Goal: Task Accomplishment & Management: Manage account settings

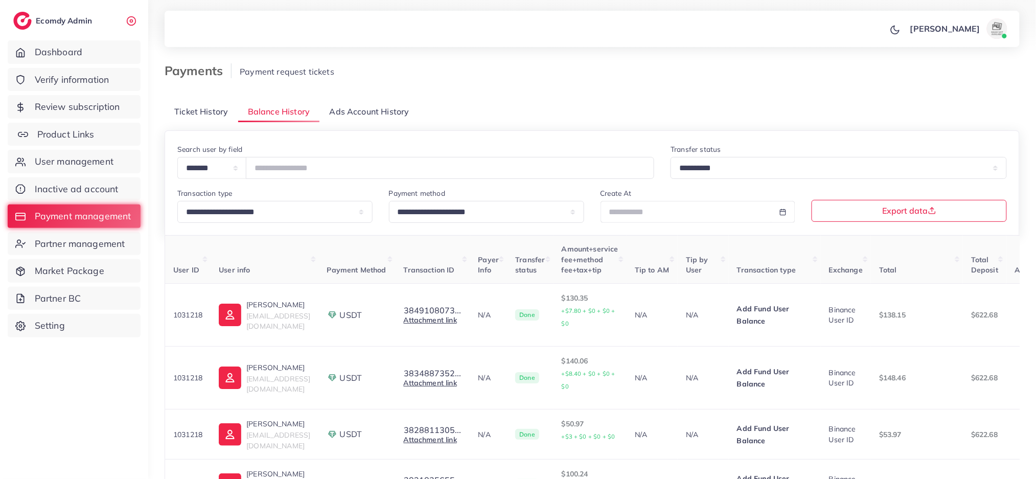
click at [91, 136] on span "Product Links" at bounding box center [65, 134] width 57 height 13
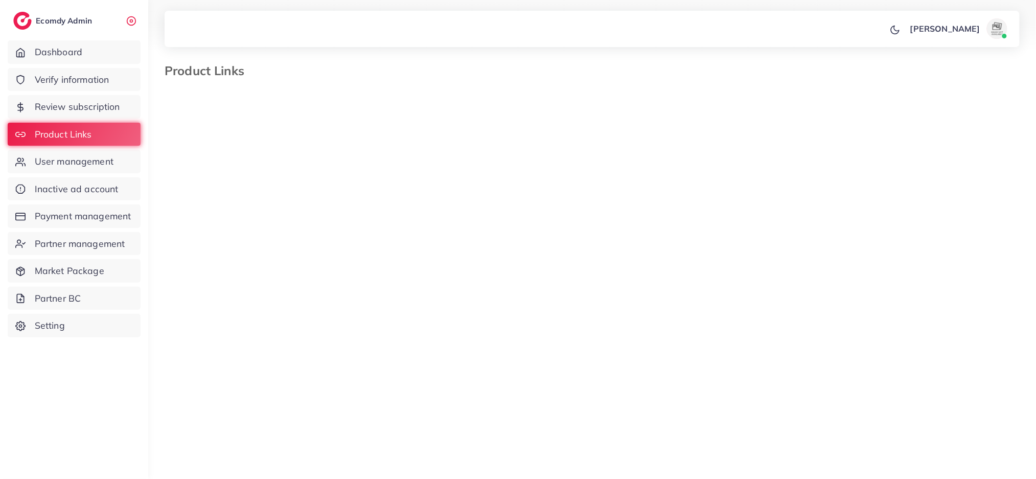
select select "*********"
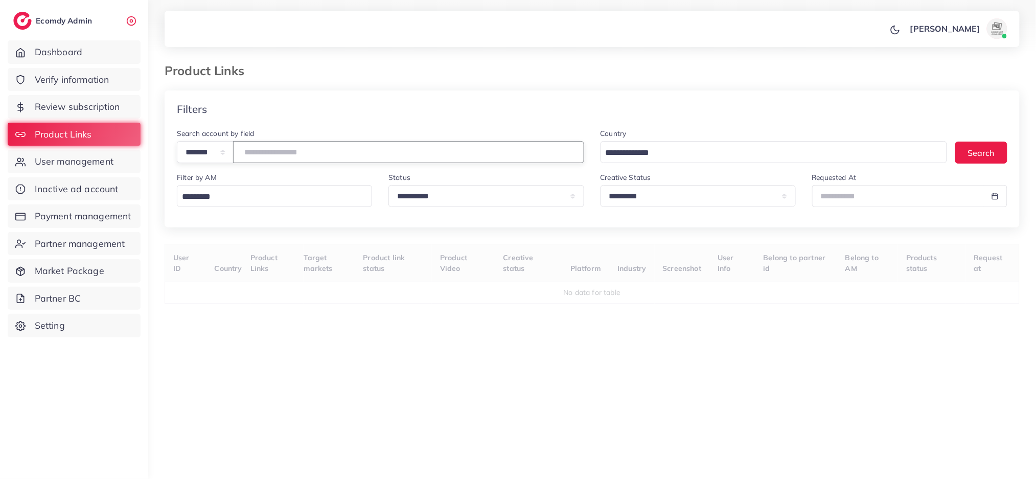
click at [300, 162] on input "number" at bounding box center [408, 152] width 351 height 22
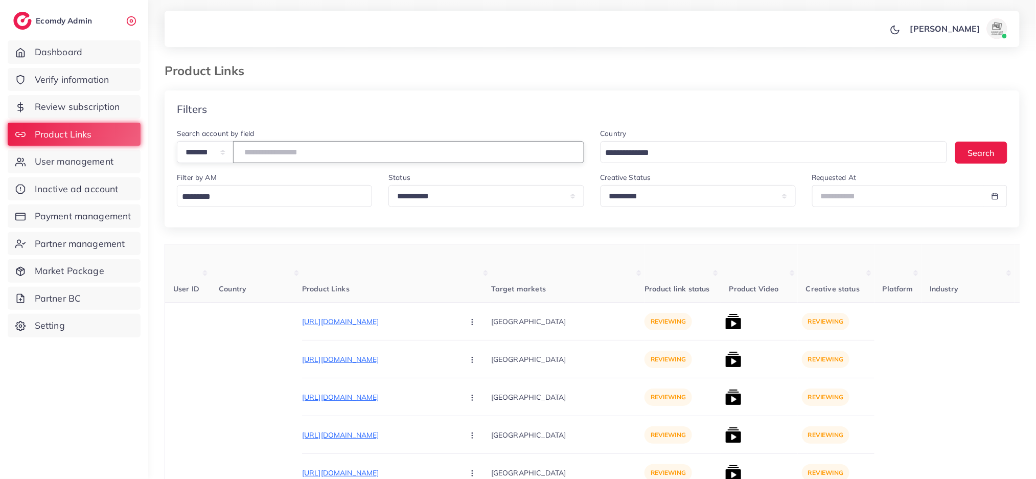
click at [323, 150] on input "number" at bounding box center [408, 152] width 351 height 22
type input "*******"
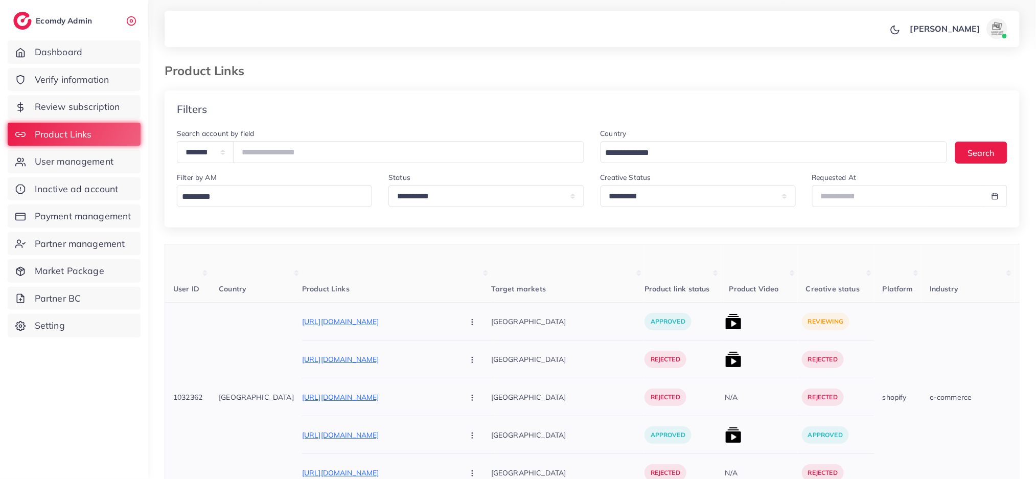
click at [725, 326] on img at bounding box center [733, 321] width 16 height 16
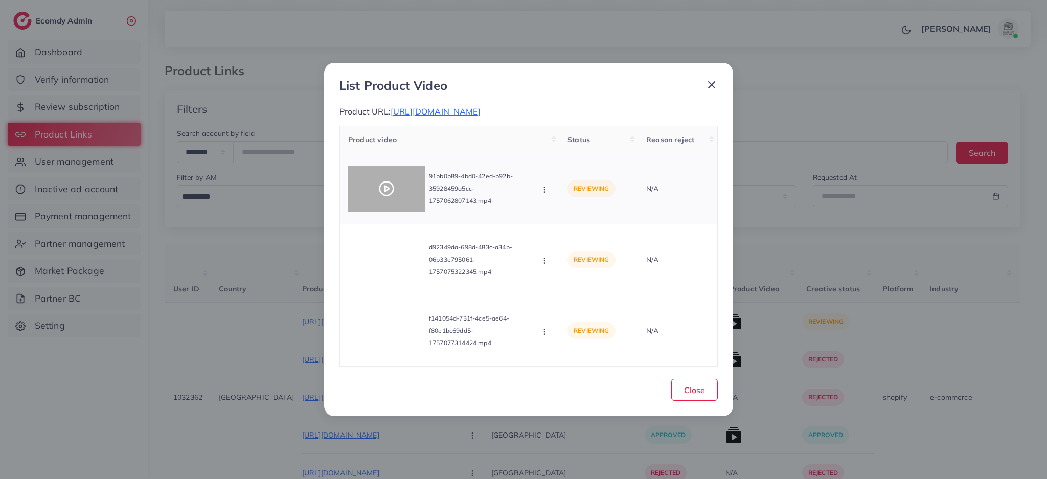
click at [381, 179] on div at bounding box center [386, 189] width 77 height 46
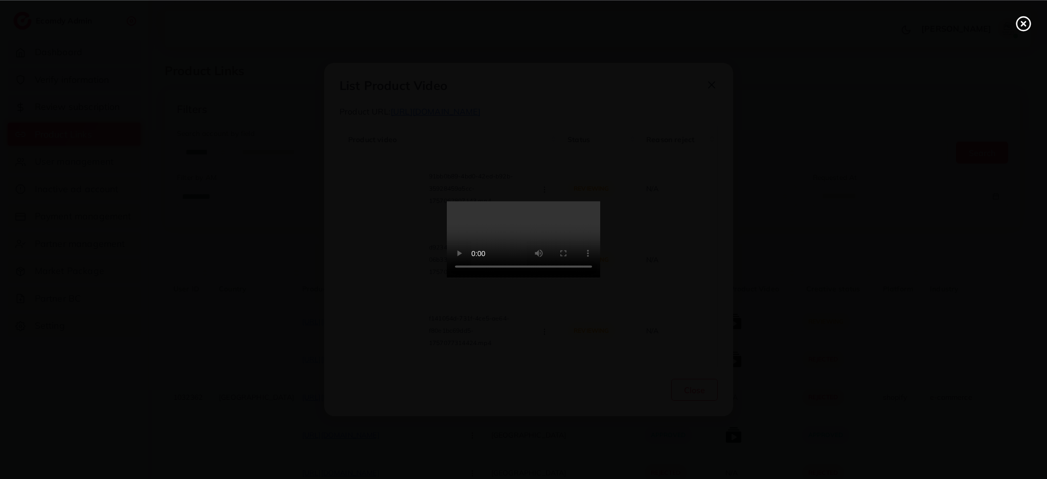
click at [1019, 15] on icon at bounding box center [1023, 23] width 16 height 16
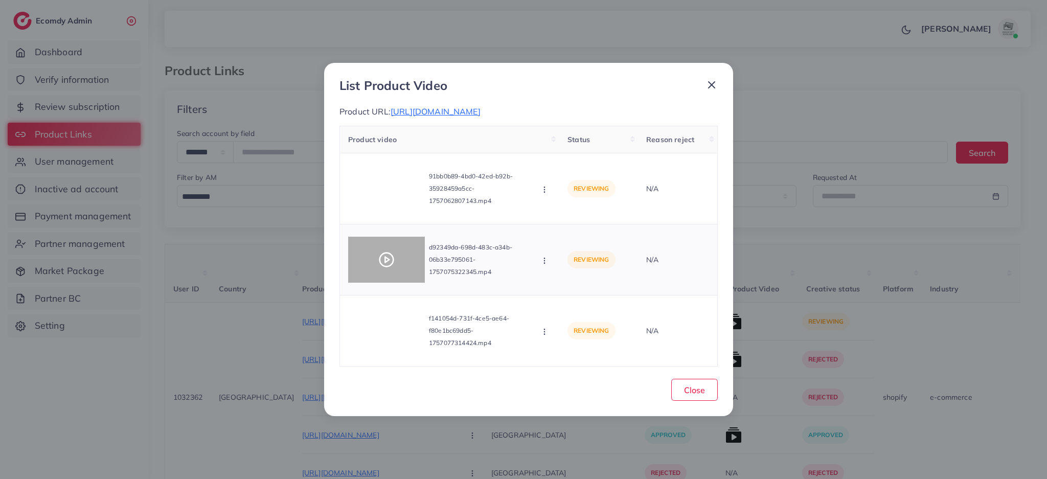
click at [381, 256] on icon at bounding box center [386, 259] width 16 height 16
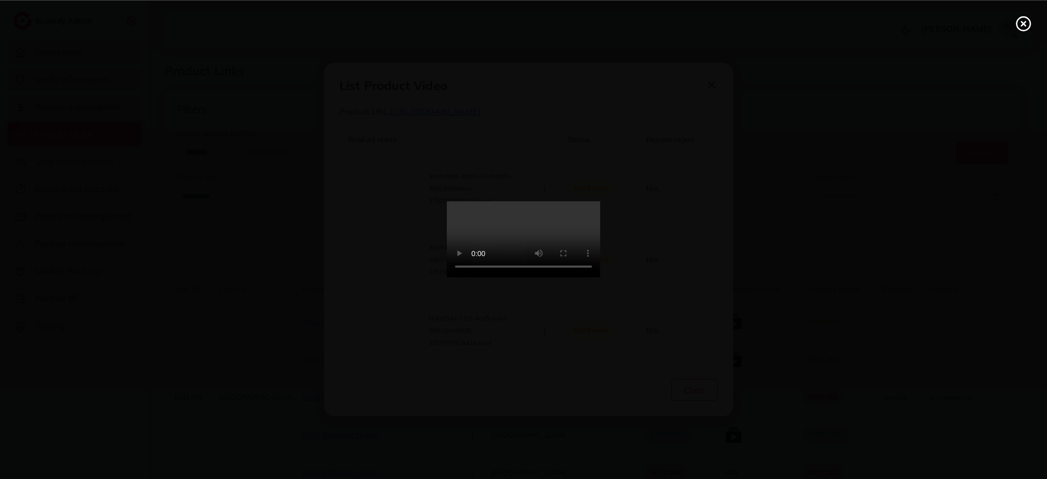
click at [1019, 18] on circle at bounding box center [1024, 24] width 14 height 14
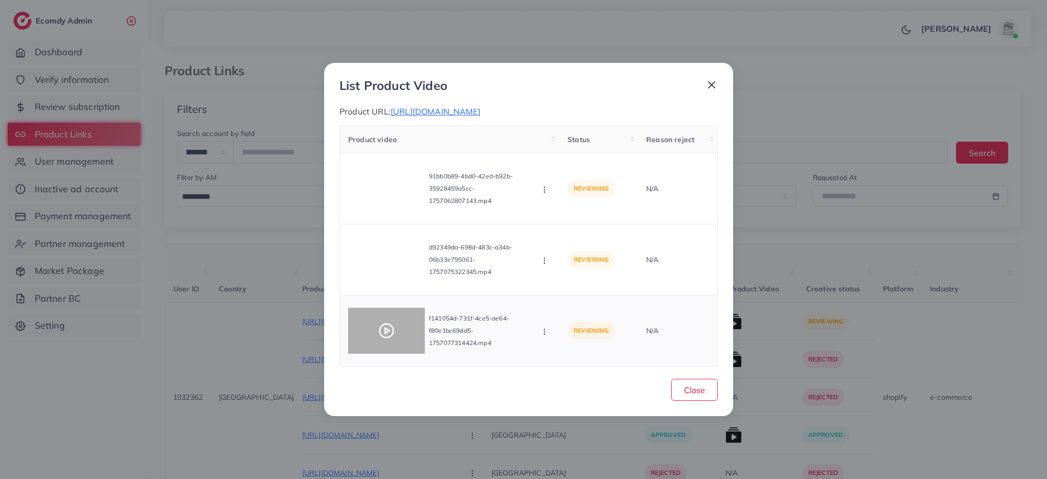
click at [386, 333] on polygon at bounding box center [387, 331] width 4 height 6
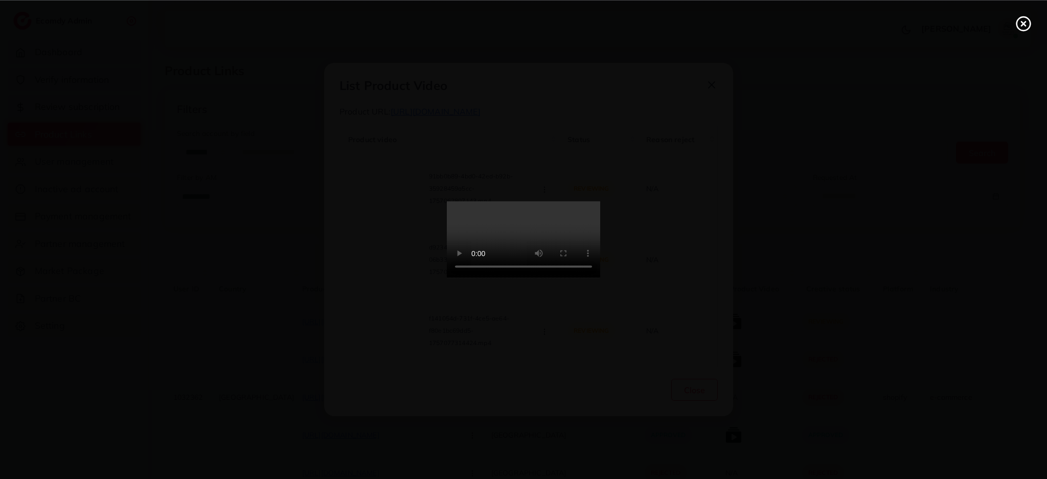
click at [1023, 22] on line at bounding box center [1023, 23] width 4 height 4
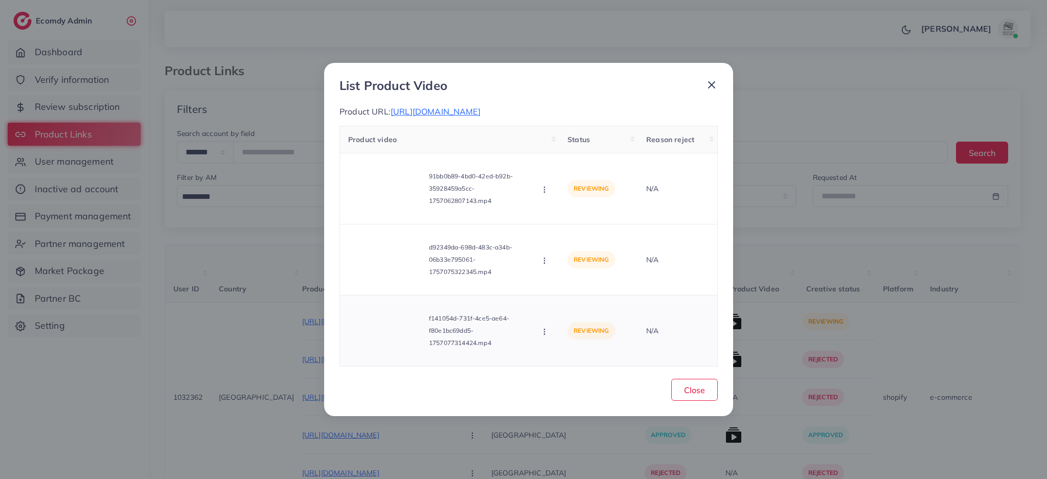
click at [545, 331] on icon "button" at bounding box center [544, 332] width 8 height 8
click at [563, 297] on link "Reject" at bounding box center [580, 306] width 81 height 22
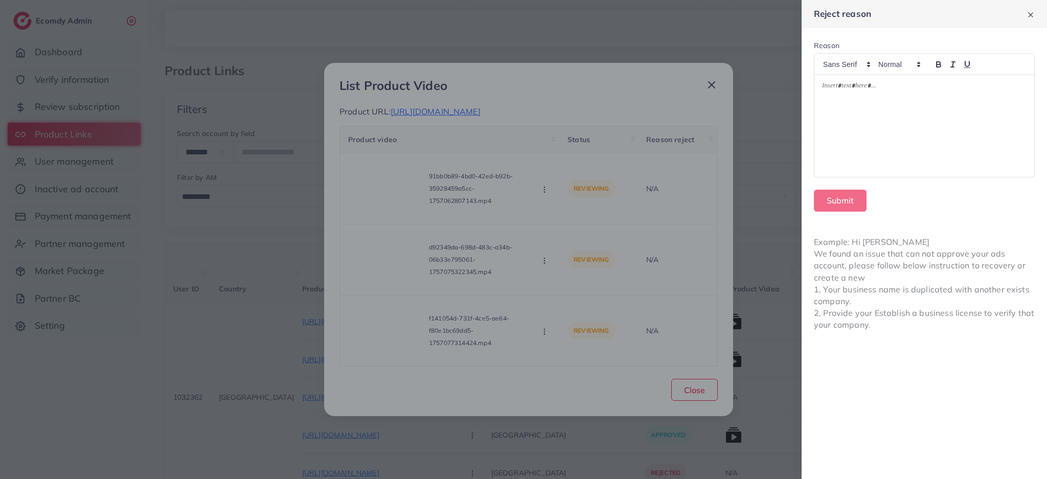
click at [957, 106] on div at bounding box center [924, 126] width 220 height 102
drag, startPoint x: 957, startPoint y: 106, endPoint x: 868, endPoint y: 94, distance: 89.8
click at [868, 94] on div "***" at bounding box center [924, 126] width 220 height 102
click at [838, 195] on button "Submit" at bounding box center [840, 201] width 53 height 22
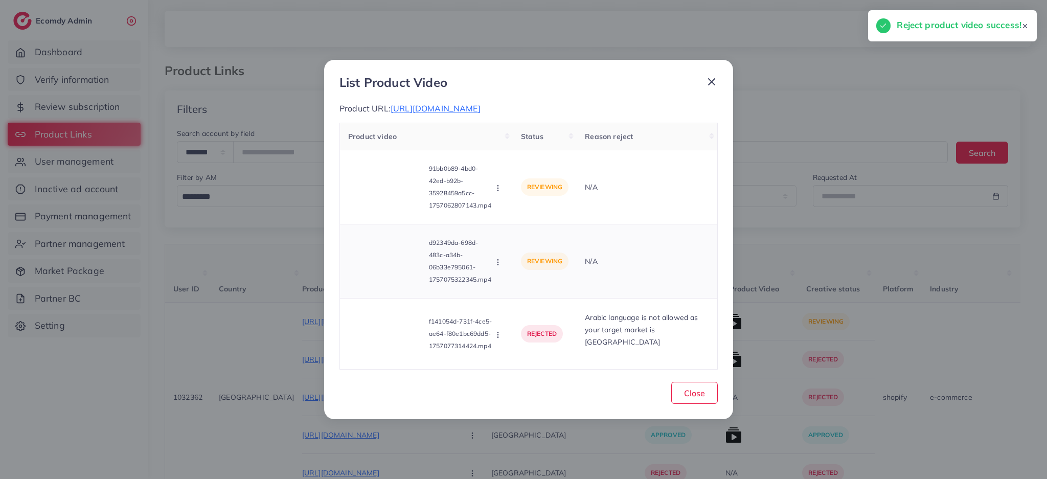
click at [541, 260] on p "reviewing" at bounding box center [545, 260] width 48 height 17
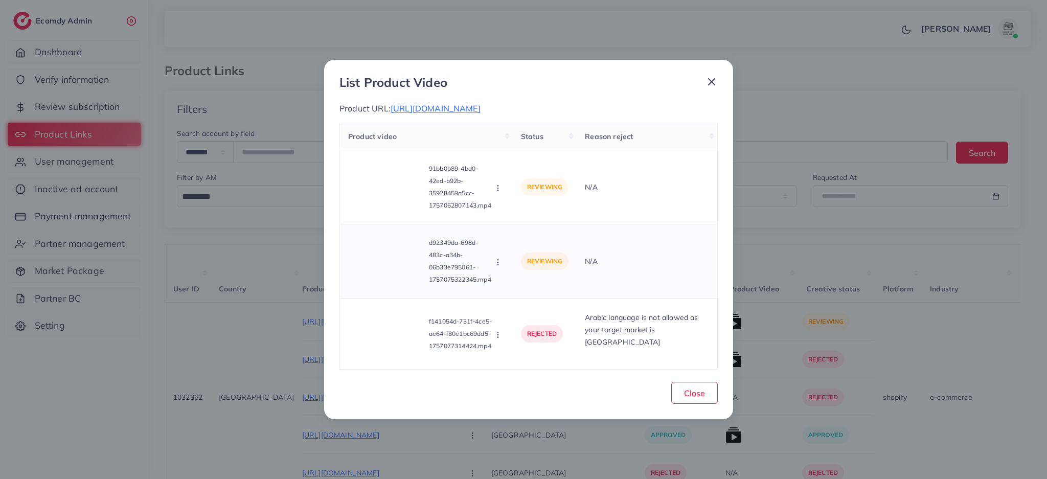
click at [497, 264] on icon "button" at bounding box center [498, 262] width 8 height 8
click at [518, 309] on span "Reject" at bounding box center [527, 309] width 25 height 10
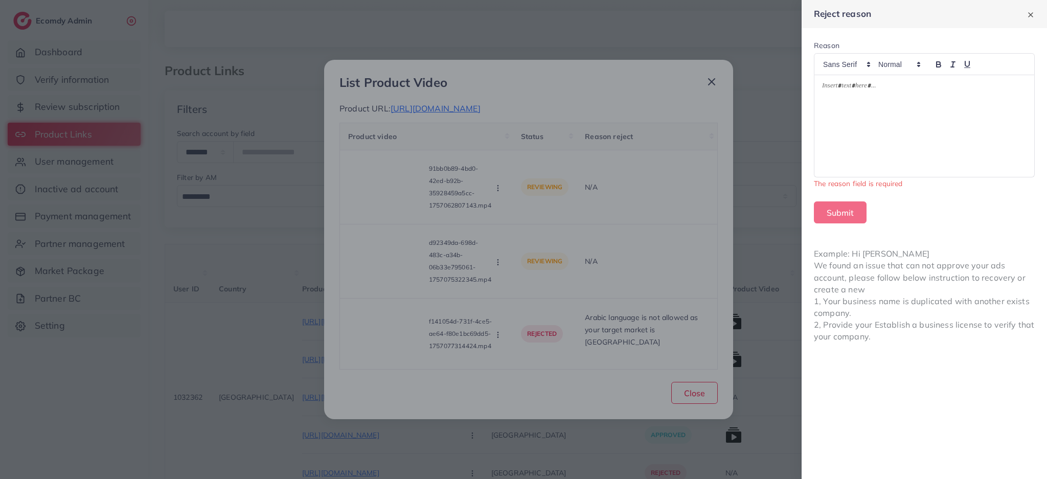
click at [886, 115] on div at bounding box center [924, 126] width 220 height 102
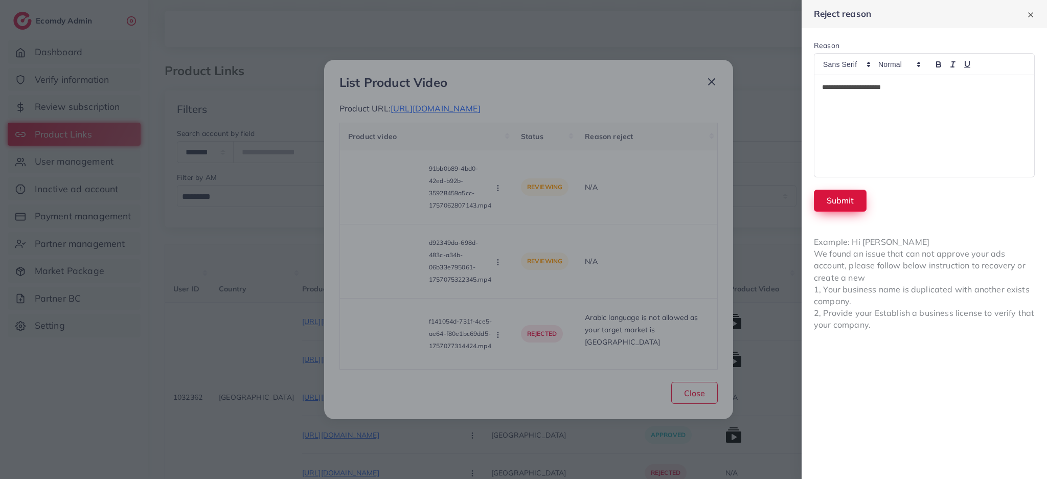
click at [830, 202] on button "Submit" at bounding box center [840, 201] width 53 height 22
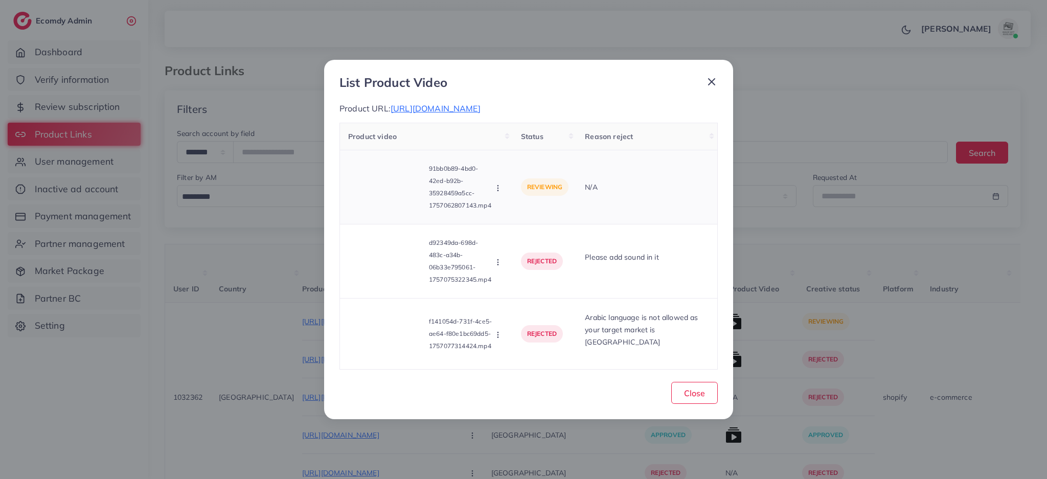
click at [498, 187] on icon "button" at bounding box center [498, 188] width 8 height 8
click at [522, 227] on link "Reject" at bounding box center [534, 235] width 81 height 22
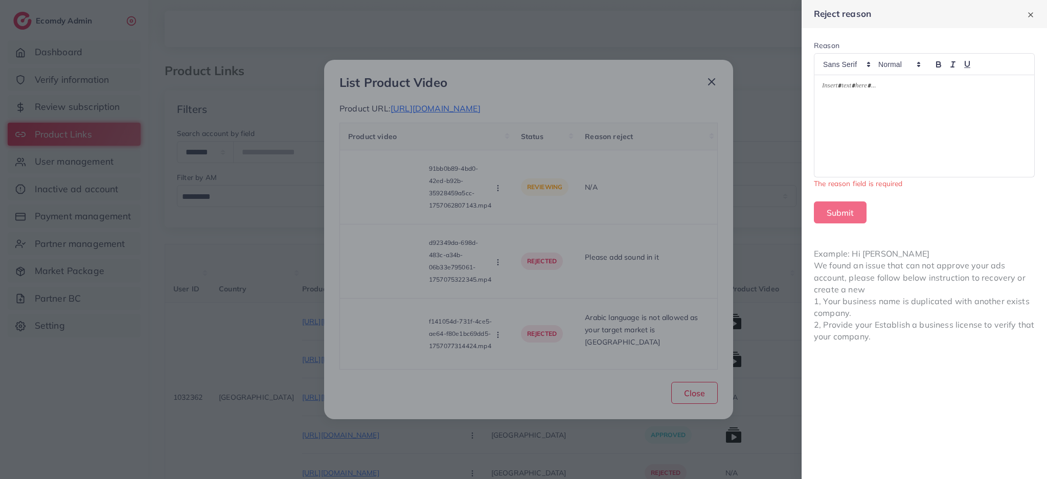
click at [960, 135] on div at bounding box center [924, 126] width 220 height 102
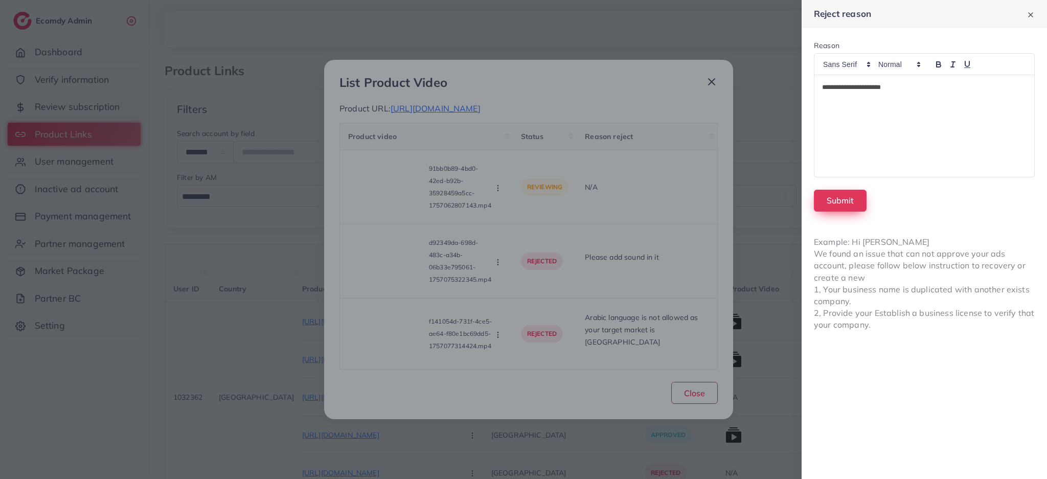
click at [824, 197] on button "Submit" at bounding box center [840, 201] width 53 height 22
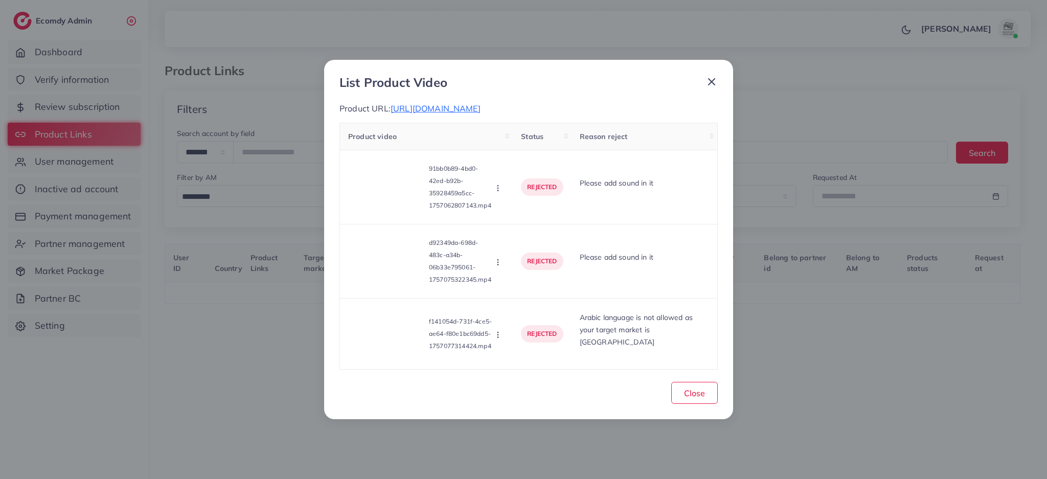
click at [714, 76] on icon at bounding box center [711, 82] width 12 height 12
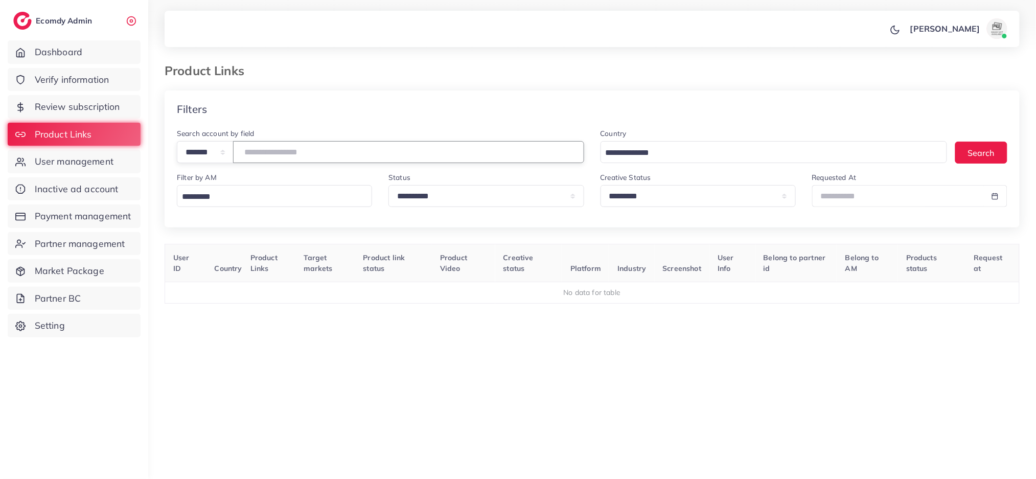
click at [345, 154] on input "*******" at bounding box center [408, 152] width 351 height 22
type input "*******"
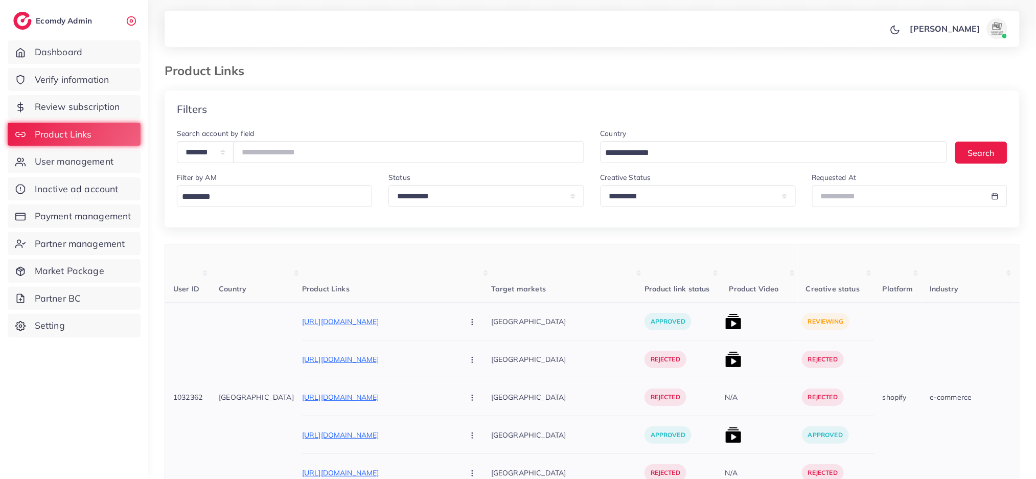
click at [725, 318] on img at bounding box center [733, 321] width 16 height 16
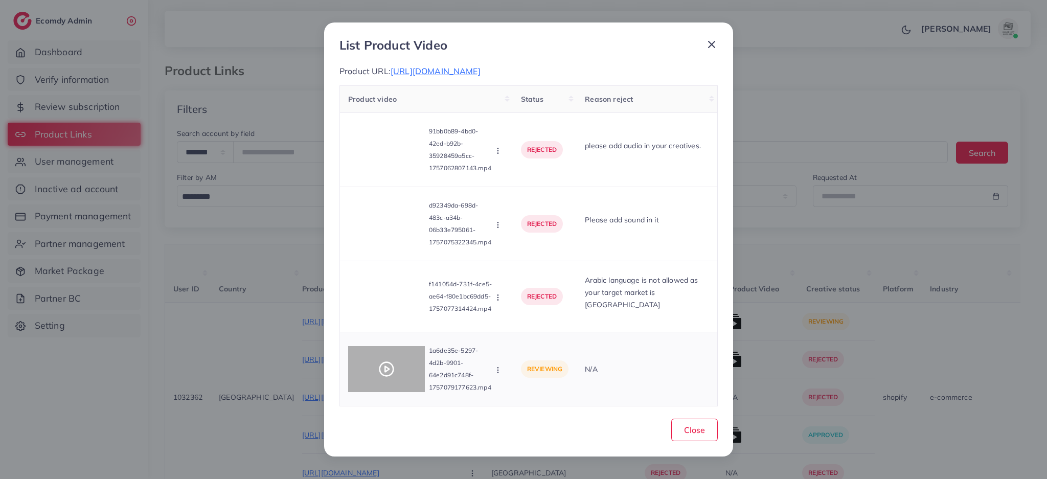
click at [383, 370] on icon at bounding box center [386, 369] width 16 height 16
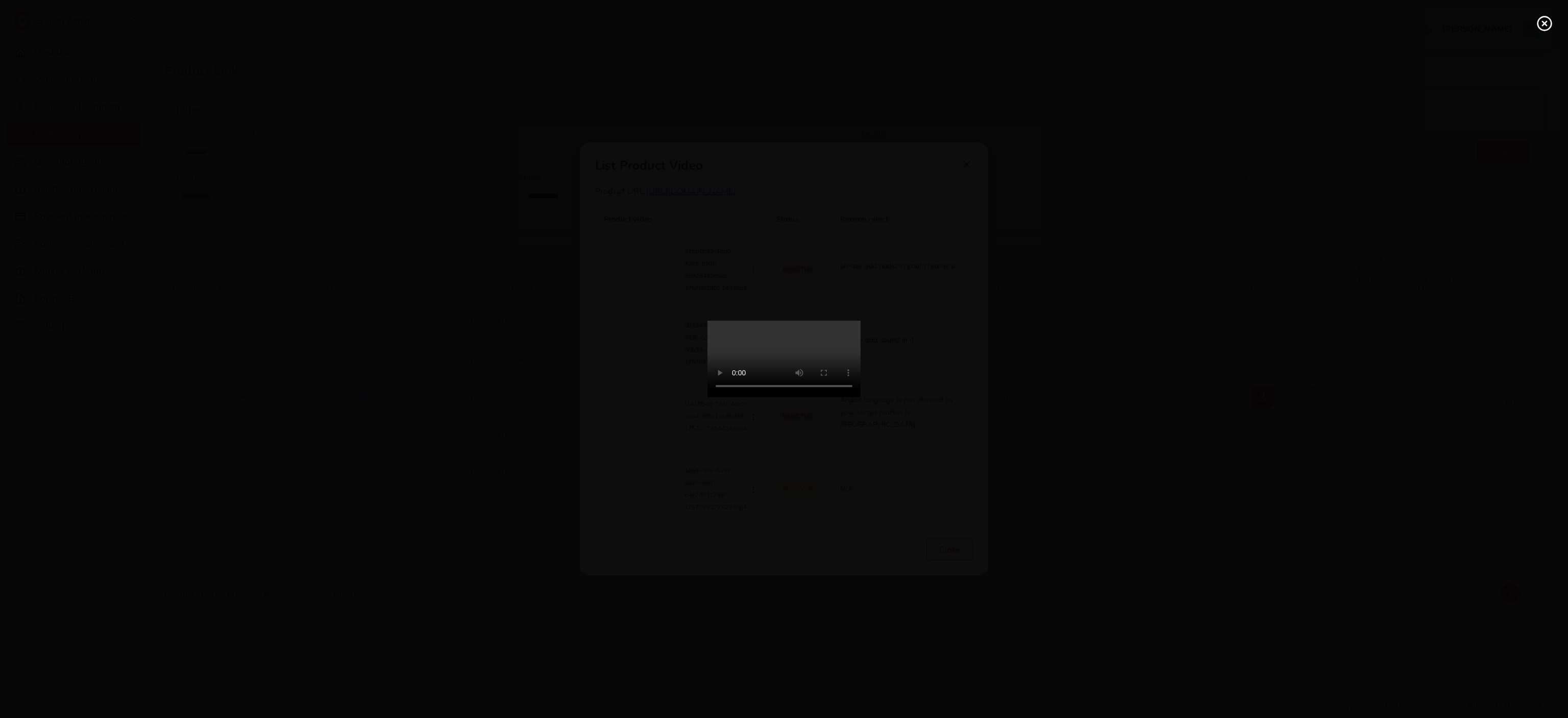
click at [1035, 19] on icon at bounding box center [1544, 23] width 16 height 16
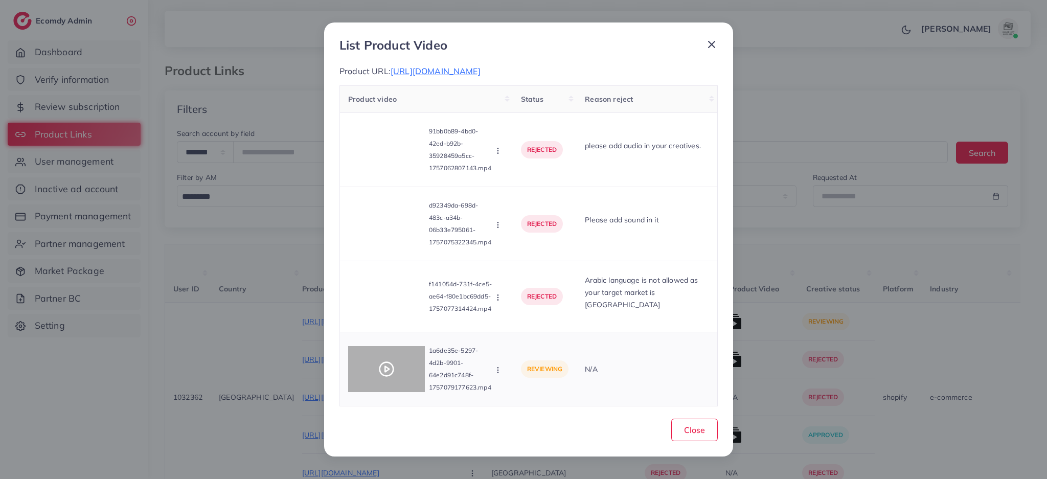
click at [387, 363] on circle at bounding box center [387, 369] width 14 height 14
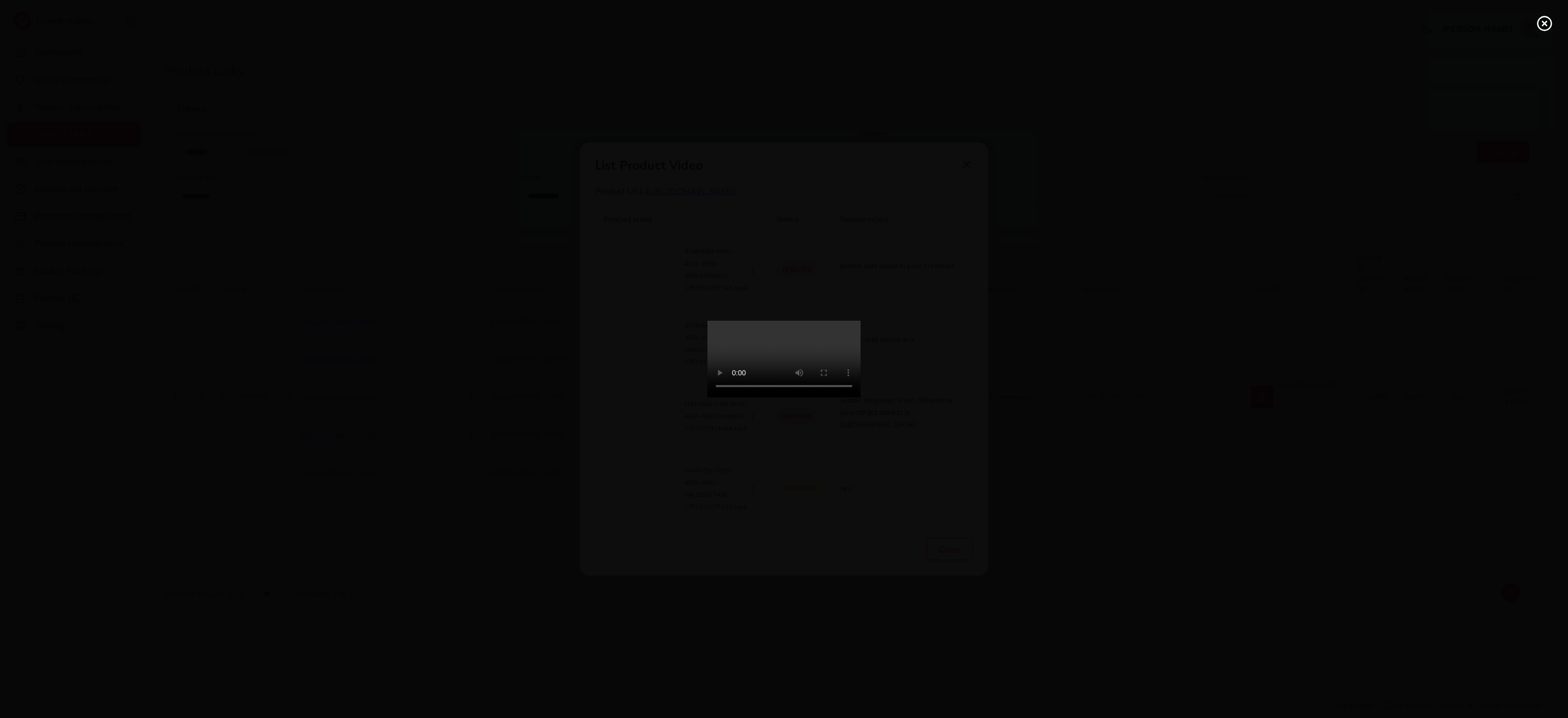
click at [1035, 17] on icon at bounding box center [1544, 23] width 16 height 16
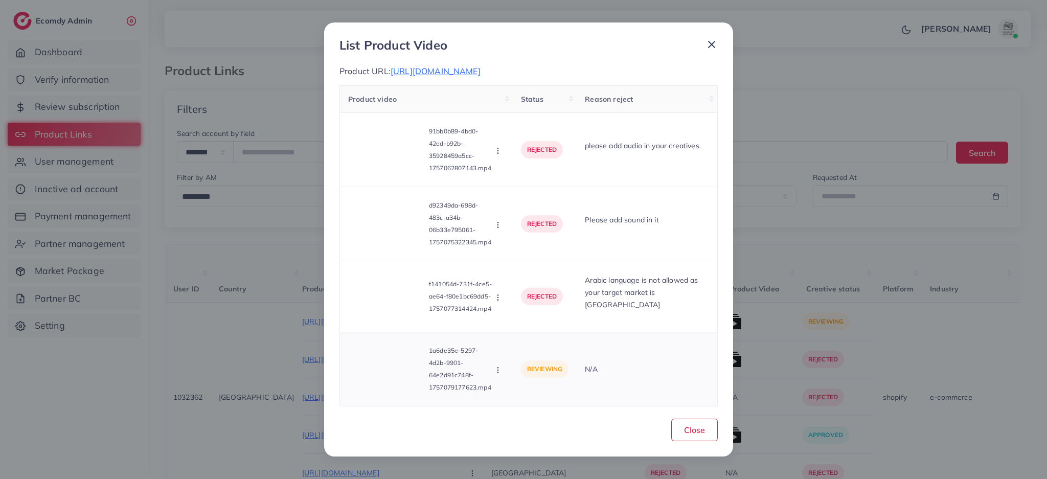
click at [496, 374] on button "button" at bounding box center [498, 369] width 11 height 10
click at [523, 315] on link "Approve" at bounding box center [534, 322] width 81 height 22
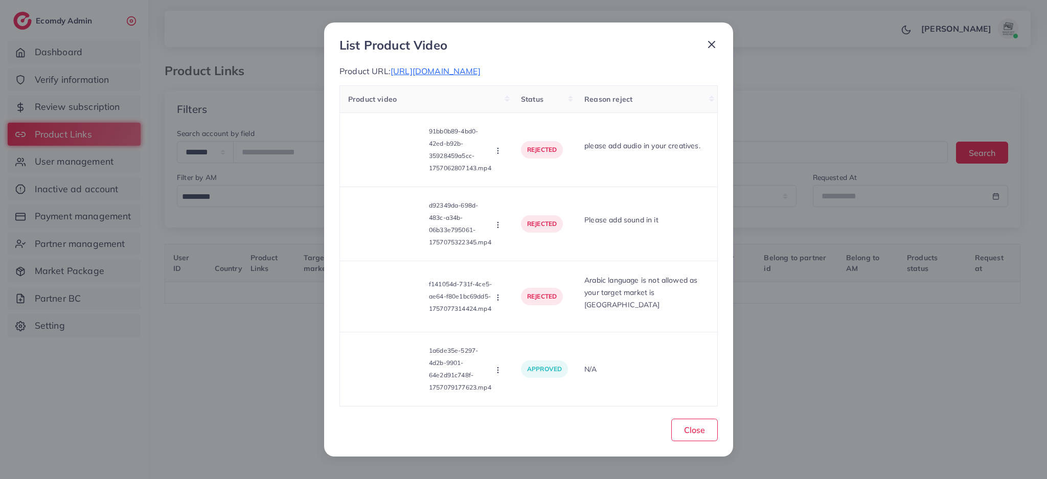
click at [705, 44] on icon at bounding box center [711, 44] width 12 height 12
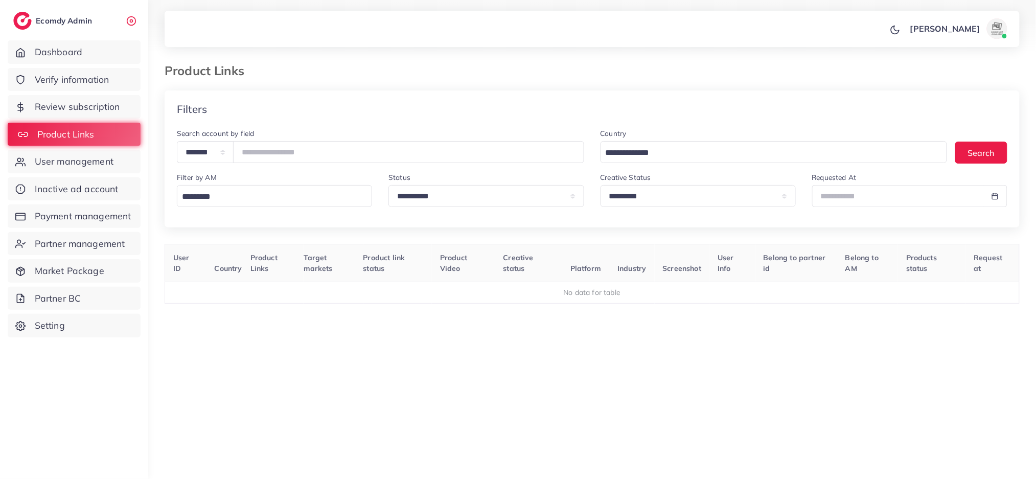
click at [76, 132] on span "Product Links" at bounding box center [65, 134] width 57 height 13
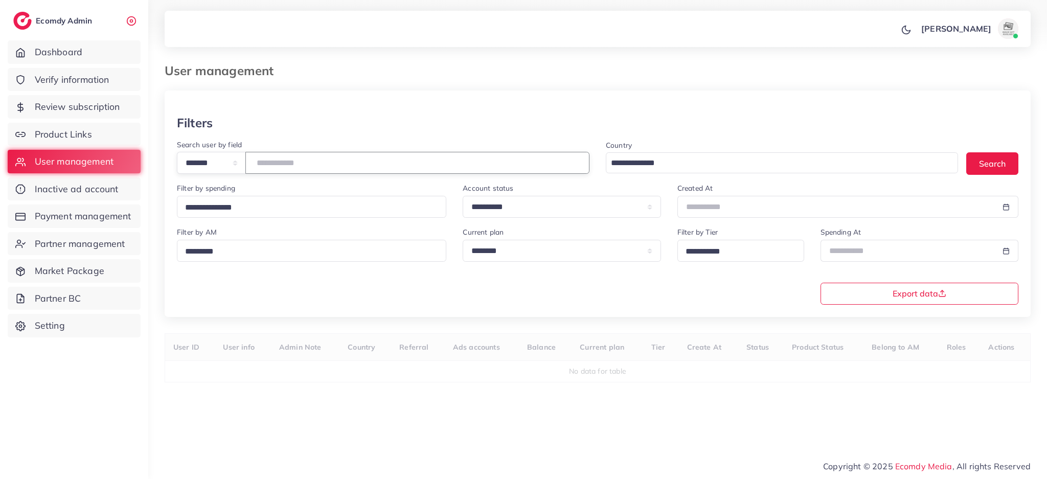
click at [290, 164] on input "number" at bounding box center [417, 163] width 344 height 22
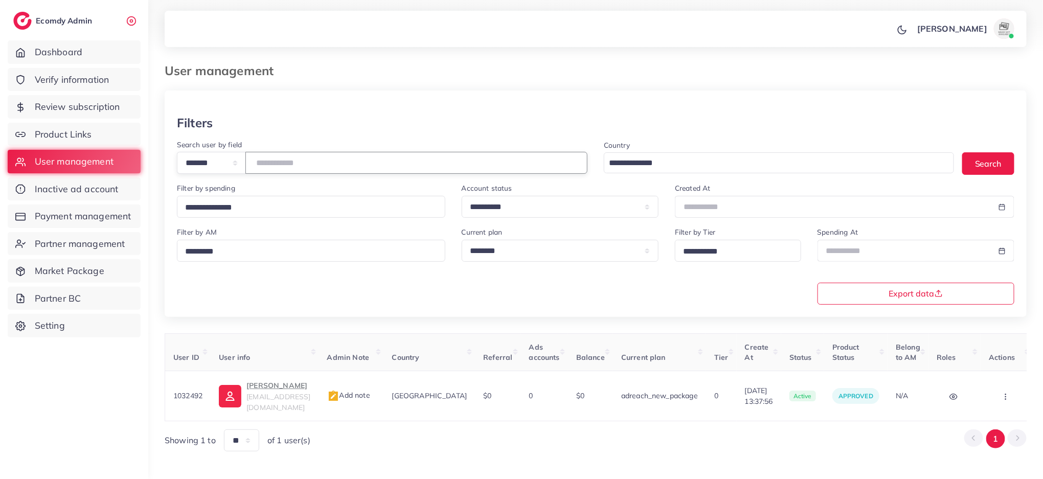
type input "*******"
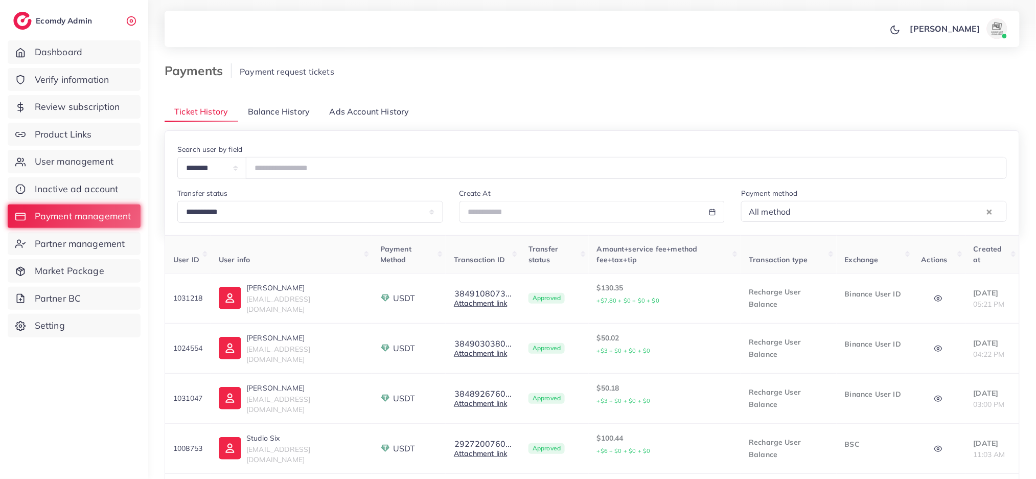
click at [285, 112] on span "Balance History" at bounding box center [279, 112] width 62 height 12
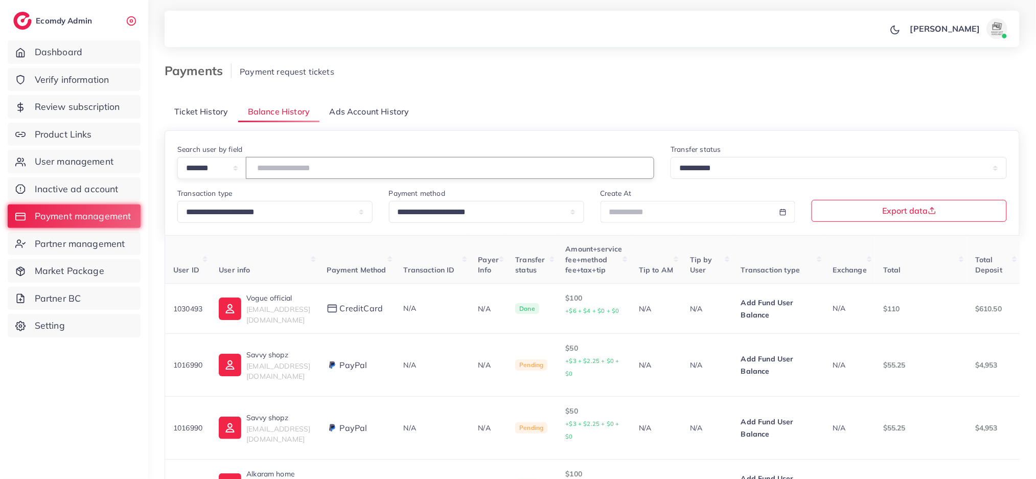
click at [304, 166] on input "number" at bounding box center [450, 168] width 408 height 22
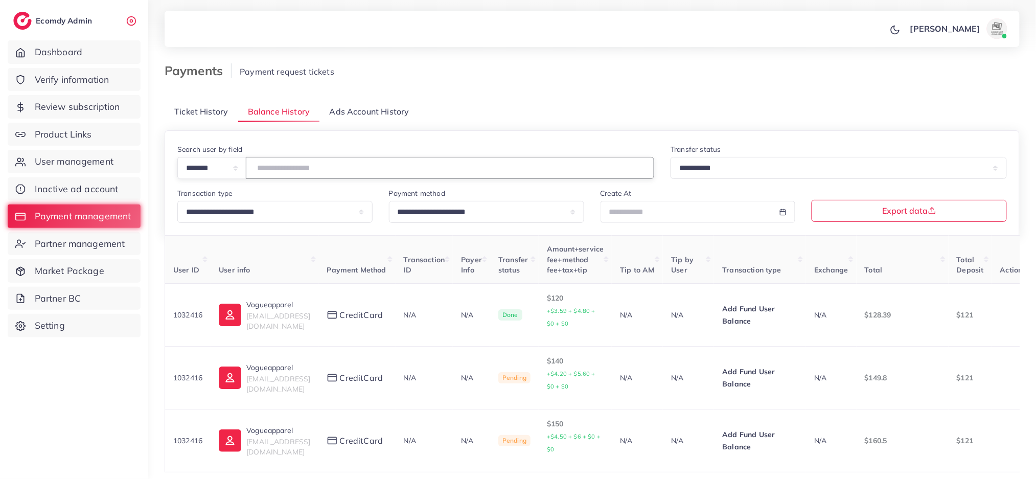
scroll to position [86, 0]
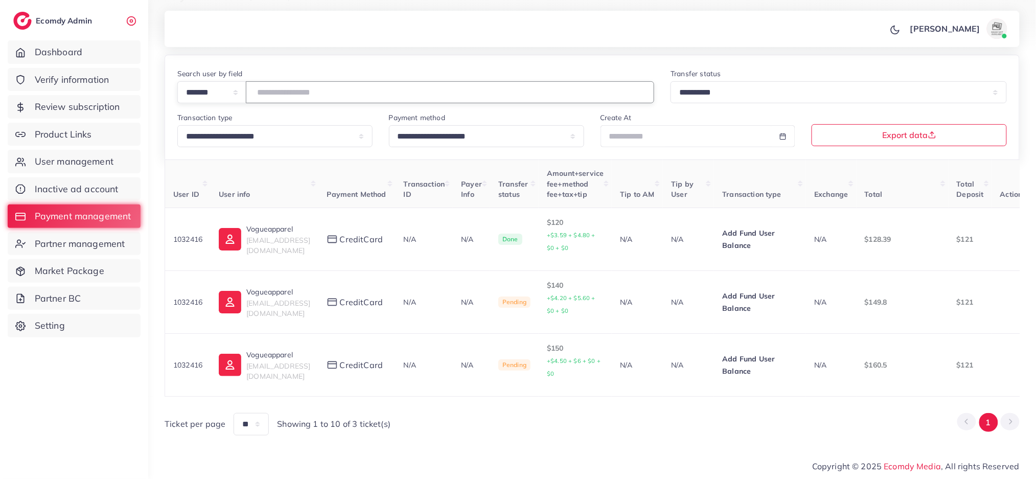
type input "*******"
